Goal: Check status: Check status

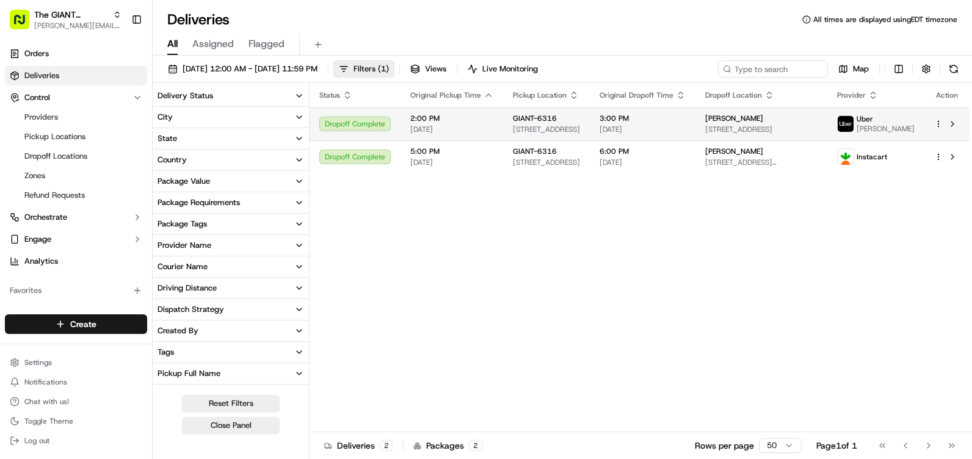
click at [344, 131] on div "Dropoff Complete" at bounding box center [354, 124] width 71 height 15
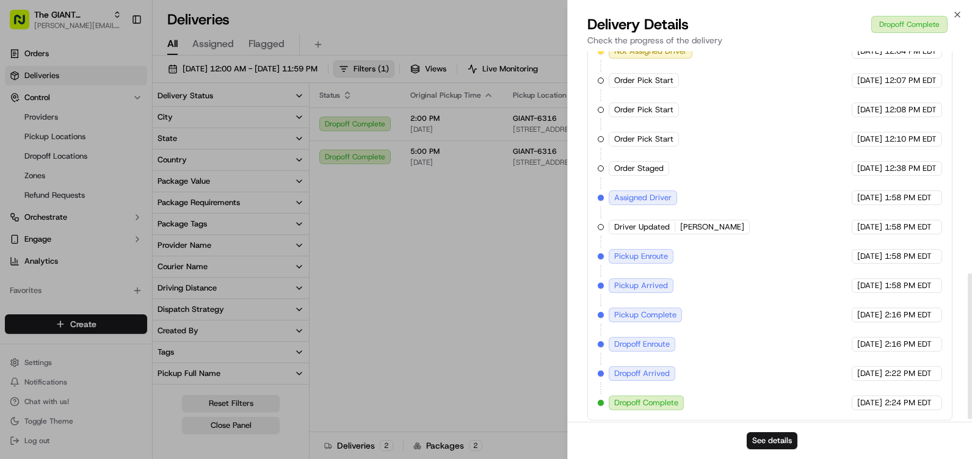
scroll to position [570, 0]
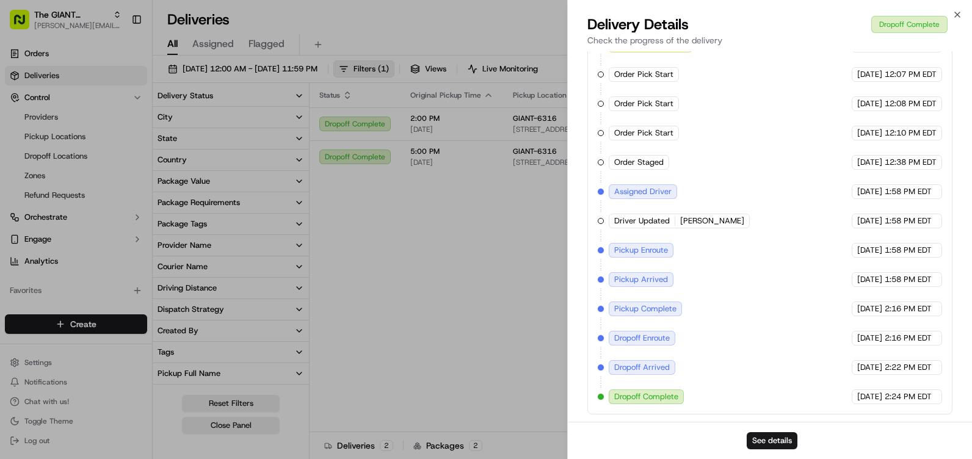
drag, startPoint x: 955, startPoint y: 6, endPoint x: 957, endPoint y: 12, distance: 6.2
click at [956, 9] on div "Close Delivery Details Dropoff Complete Check the progress of the delivery Prov…" at bounding box center [769, 229] width 405 height 459
click at [957, 13] on icon "button" at bounding box center [957, 15] width 10 height 10
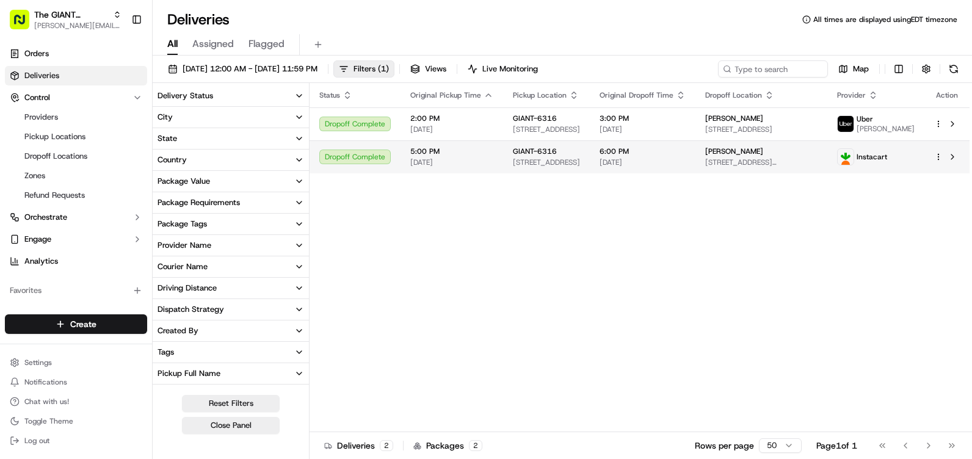
click at [435, 165] on span "[DATE]" at bounding box center [451, 163] width 83 height 10
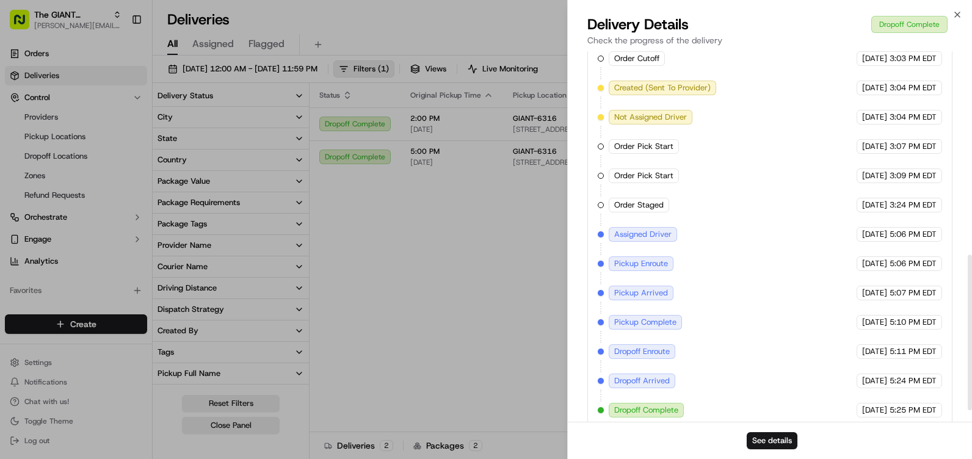
scroll to position [511, 0]
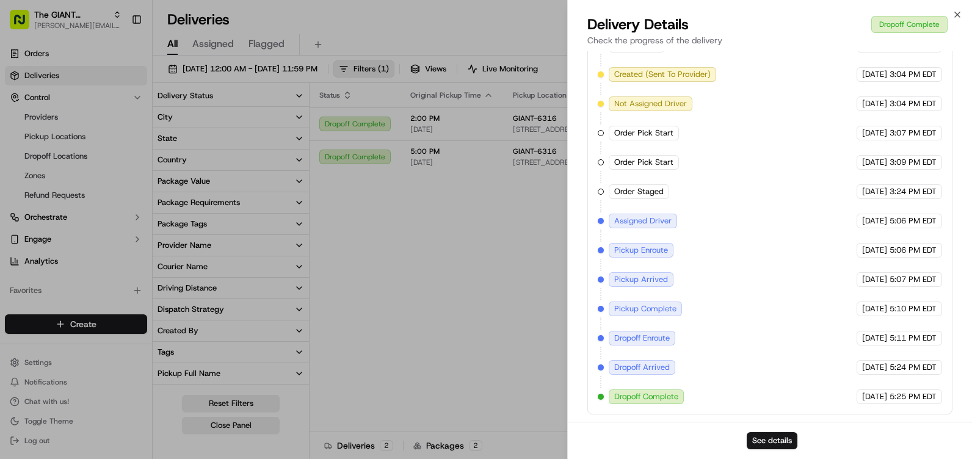
click at [962, 13] on div "Close Delivery Details Dropoff Complete Check the progress of the delivery Prov…" at bounding box center [769, 229] width 405 height 459
click at [959, 12] on icon "button" at bounding box center [957, 15] width 10 height 10
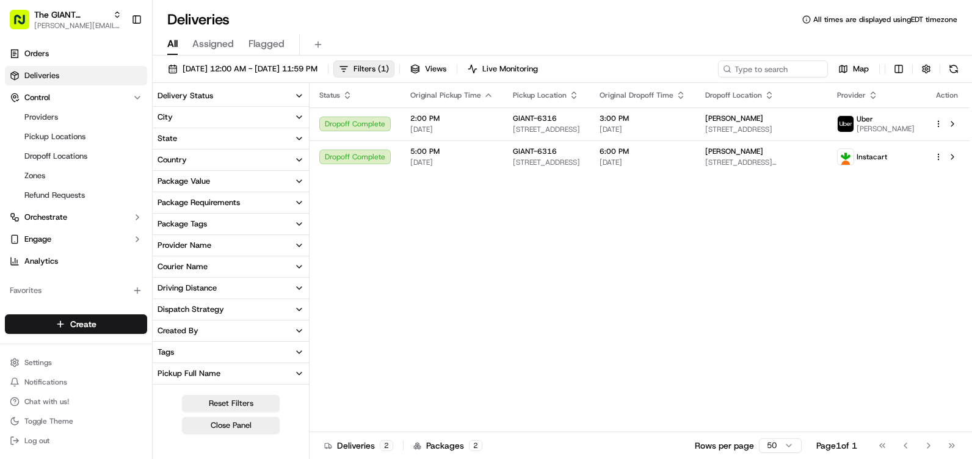
click at [283, 200] on button "Package Requirements" at bounding box center [231, 202] width 156 height 21
click at [297, 180] on icon "button" at bounding box center [299, 181] width 5 height 2
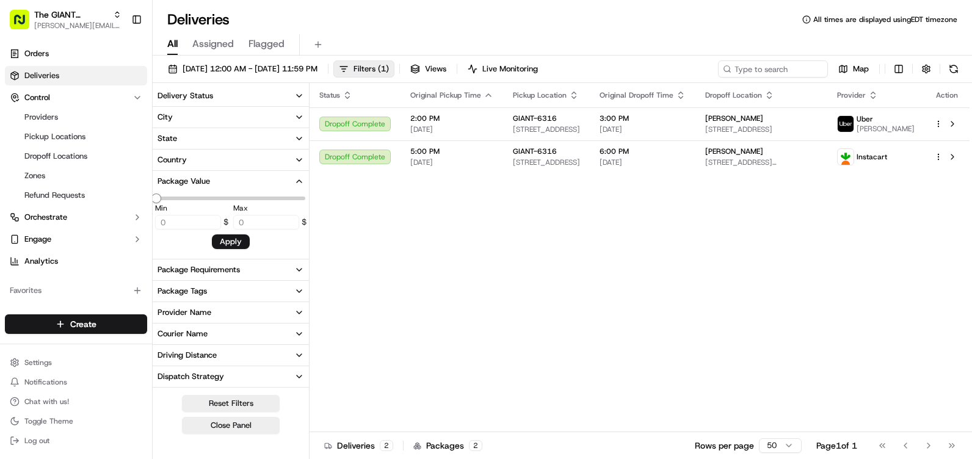
type input "109.68"
click at [297, 179] on icon "button" at bounding box center [299, 181] width 10 height 10
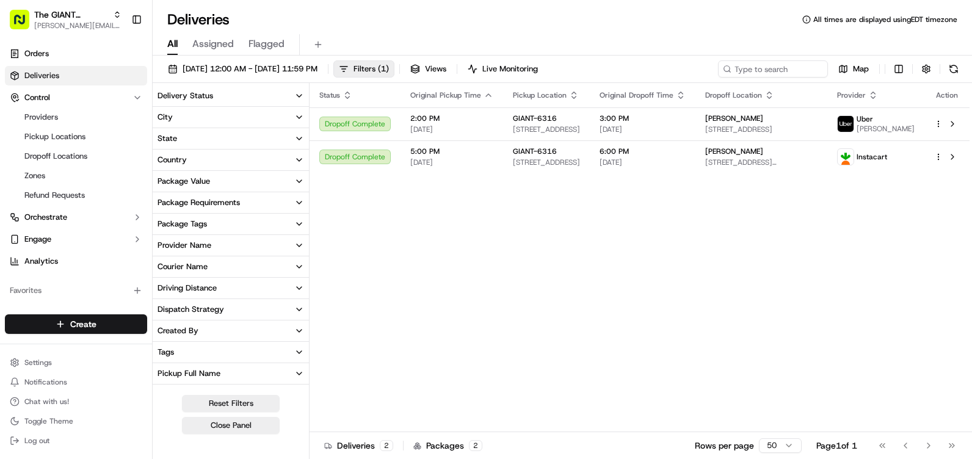
click at [283, 285] on button "Driving Distance" at bounding box center [231, 288] width 156 height 21
